Goal: Submit feedback/report problem: Submit feedback/report problem

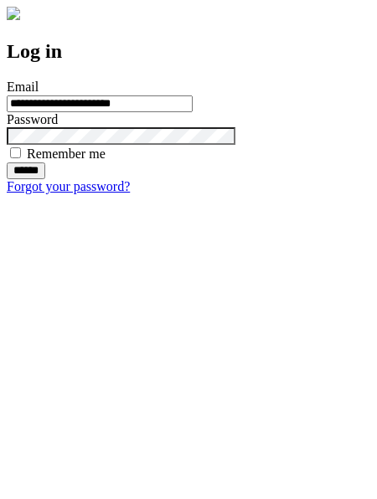
type input "**********"
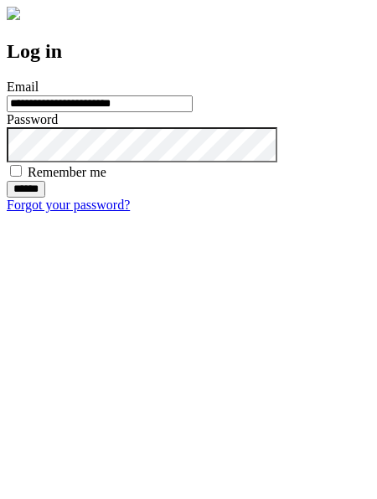
click at [45, 198] on input "******" at bounding box center [26, 189] width 39 height 17
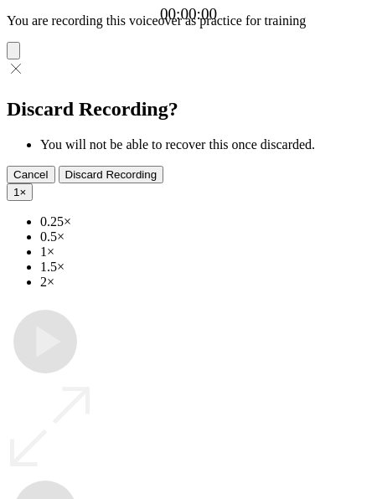
type input "**********"
